Goal: Check status: Check status

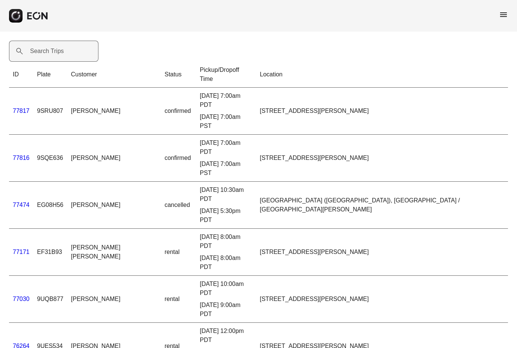
click at [59, 50] on label "Search Trips" at bounding box center [47, 51] width 34 height 9
click at [59, 50] on Trips "Search Trips" at bounding box center [53, 51] width 89 height 21
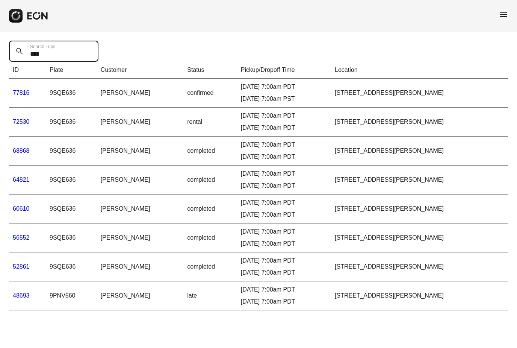
type Trips "****"
click at [139, 95] on td "[PERSON_NAME]" at bounding box center [140, 93] width 86 height 29
click at [62, 96] on td "9SQE636" at bounding box center [71, 93] width 51 height 29
click at [20, 94] on link "77816" at bounding box center [21, 92] width 17 height 6
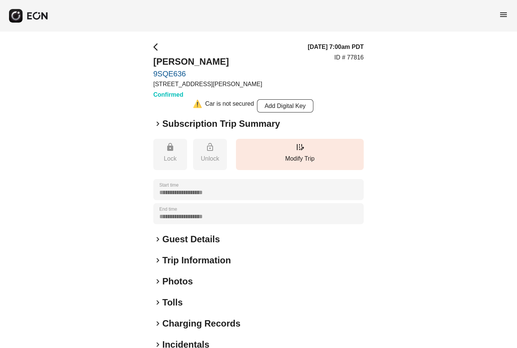
click at [159, 124] on span "keyboard_arrow_right" at bounding box center [157, 123] width 9 height 9
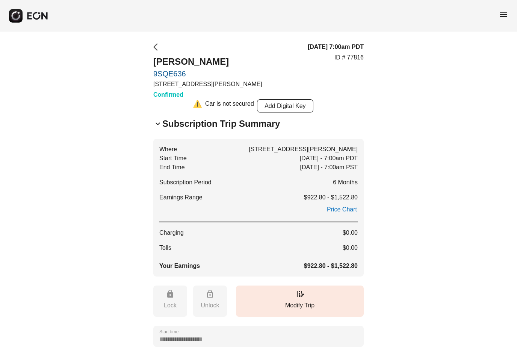
click at [160, 47] on span "arrow_back_ios" at bounding box center [157, 46] width 9 height 9
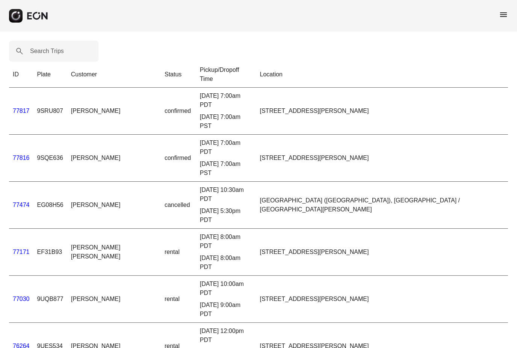
click at [20, 108] on link "77817" at bounding box center [21, 111] width 17 height 6
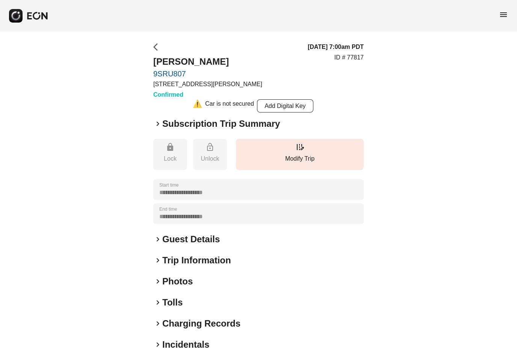
click at [159, 47] on span "arrow_back_ios" at bounding box center [157, 46] width 9 height 9
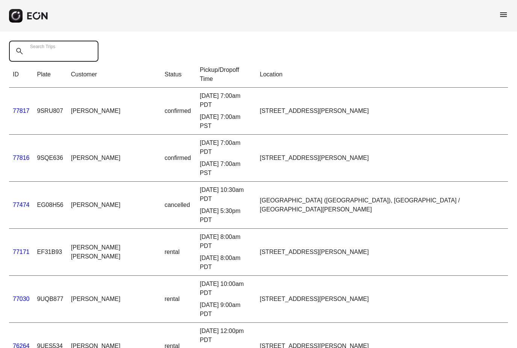
click at [67, 52] on Trips "Search Trips" at bounding box center [53, 51] width 89 height 21
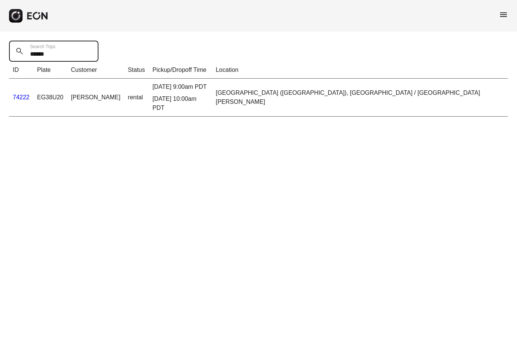
type Trips "******"
click at [188, 100] on div "[DATE] 10:00am PDT" at bounding box center [181, 103] width 56 height 18
click at [26, 95] on link "74222" at bounding box center [21, 97] width 17 height 6
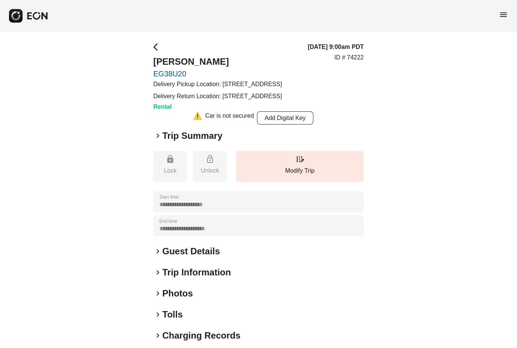
click at [156, 140] on span "keyboard_arrow_right" at bounding box center [157, 135] width 9 height 9
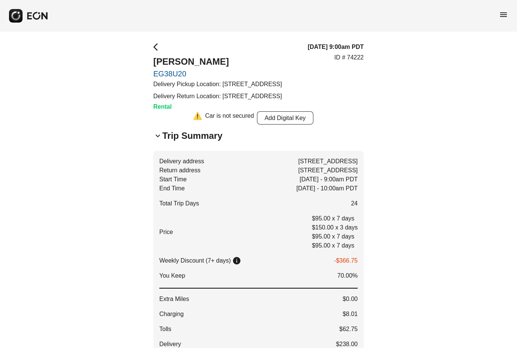
click at [152, 44] on div "**********" at bounding box center [258, 332] width 517 height 600
click at [500, 15] on span "menu" at bounding box center [503, 14] width 9 height 9
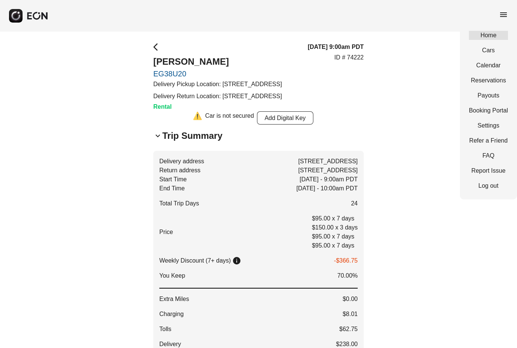
click at [491, 38] on link "Home" at bounding box center [488, 35] width 39 height 9
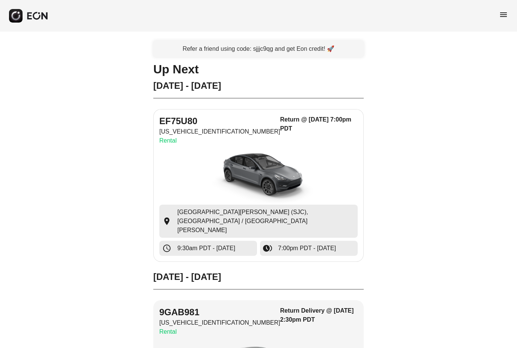
click at [203, 199] on img "button" at bounding box center [258, 176] width 113 height 56
